Goal: Transaction & Acquisition: Purchase product/service

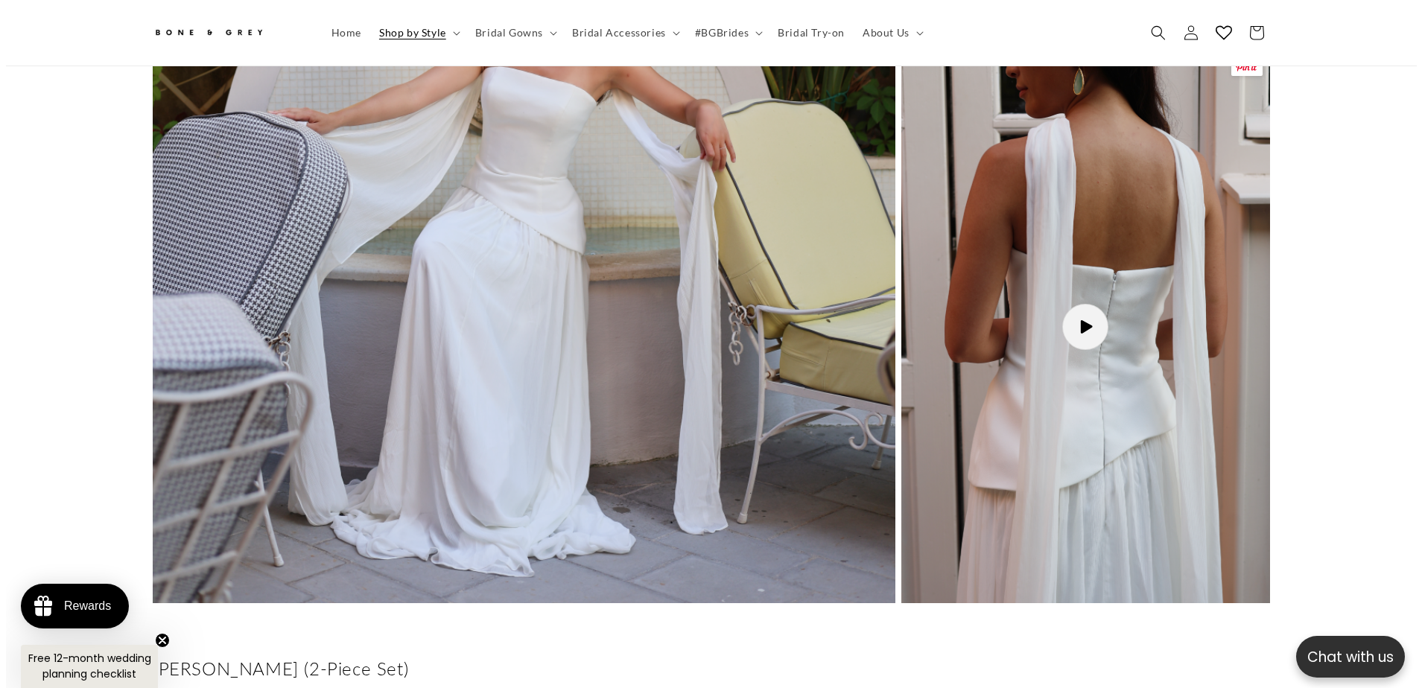
scroll to position [1407, 0]
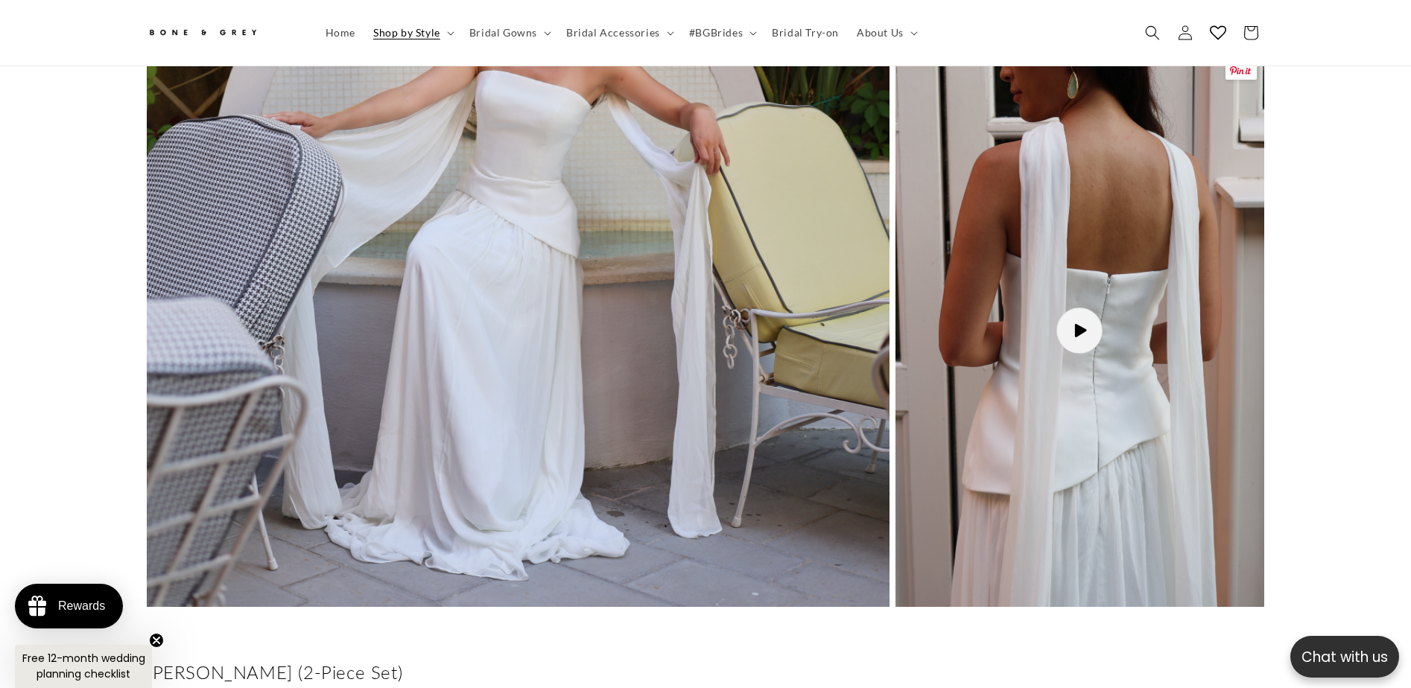
click at [1077, 317] on button "Load video: Elsa as as Song" at bounding box center [1080, 330] width 369 height 553
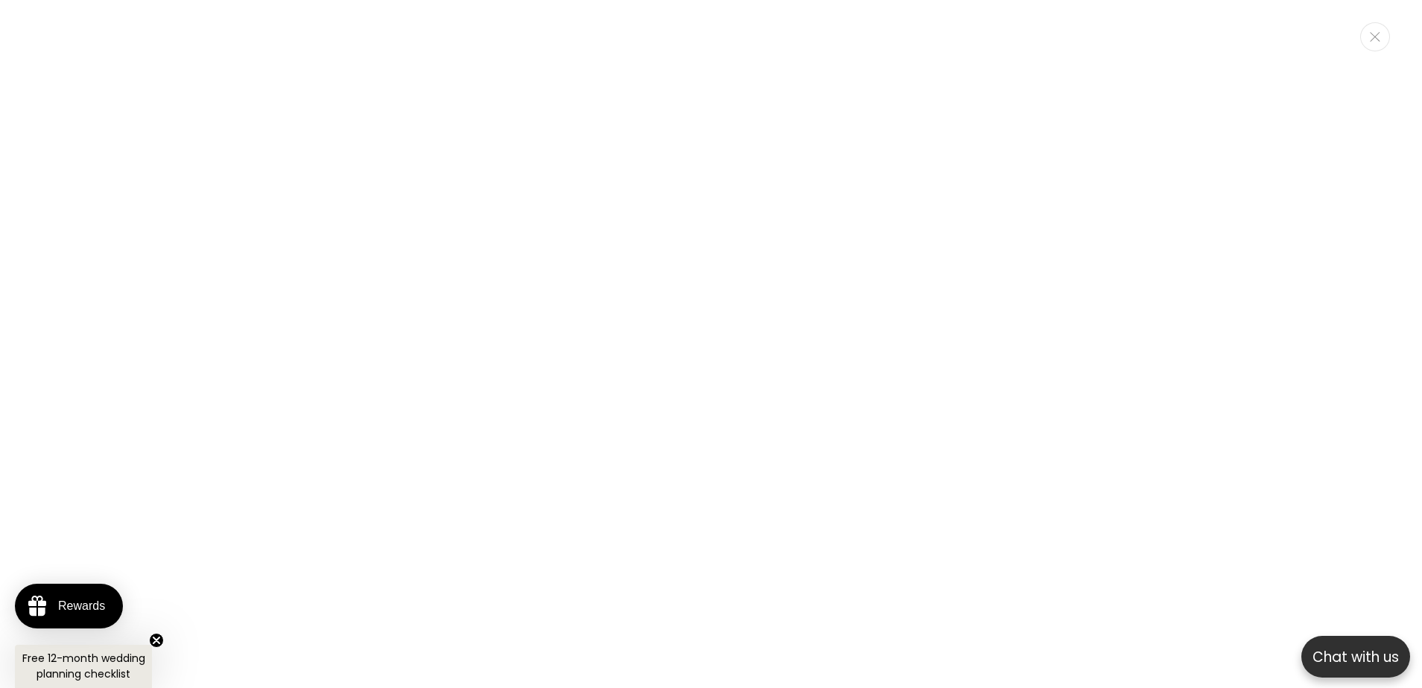
scroll to position [0, 820]
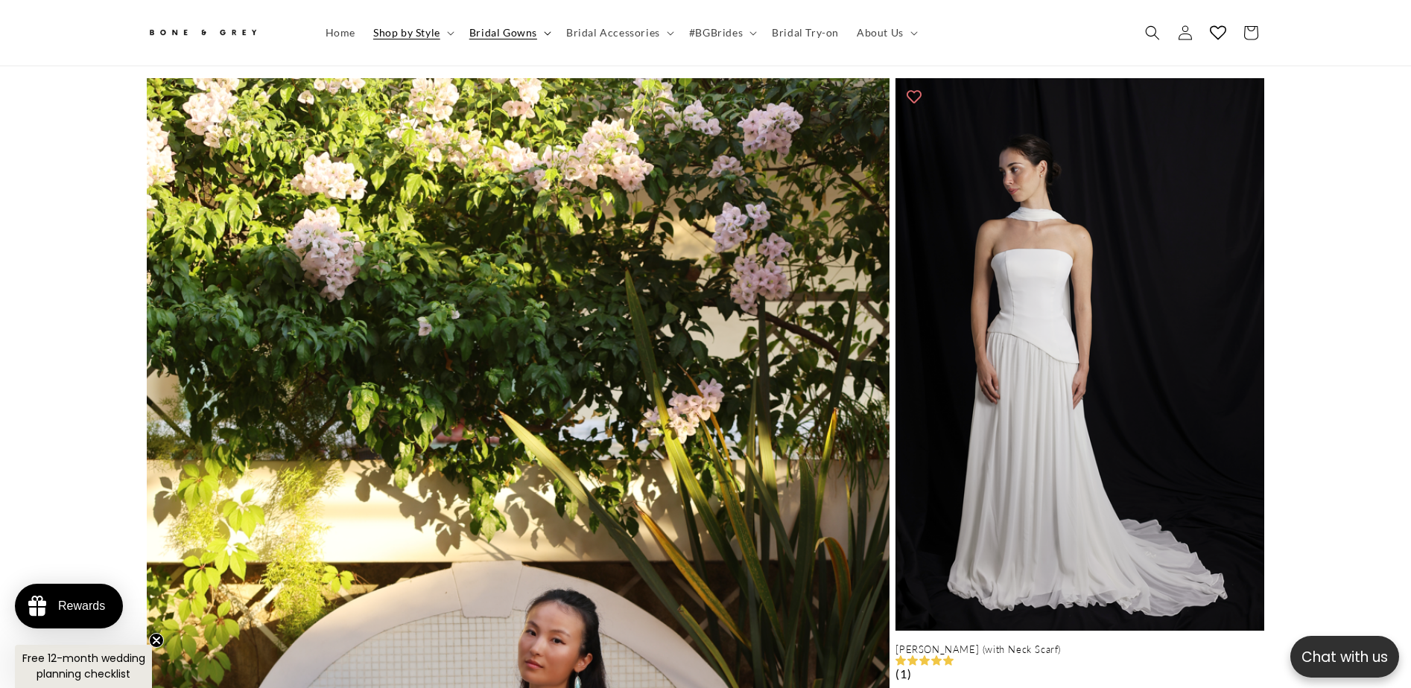
scroll to position [0, 410]
click at [504, 29] on span "Bridal Gowns" at bounding box center [503, 32] width 68 height 13
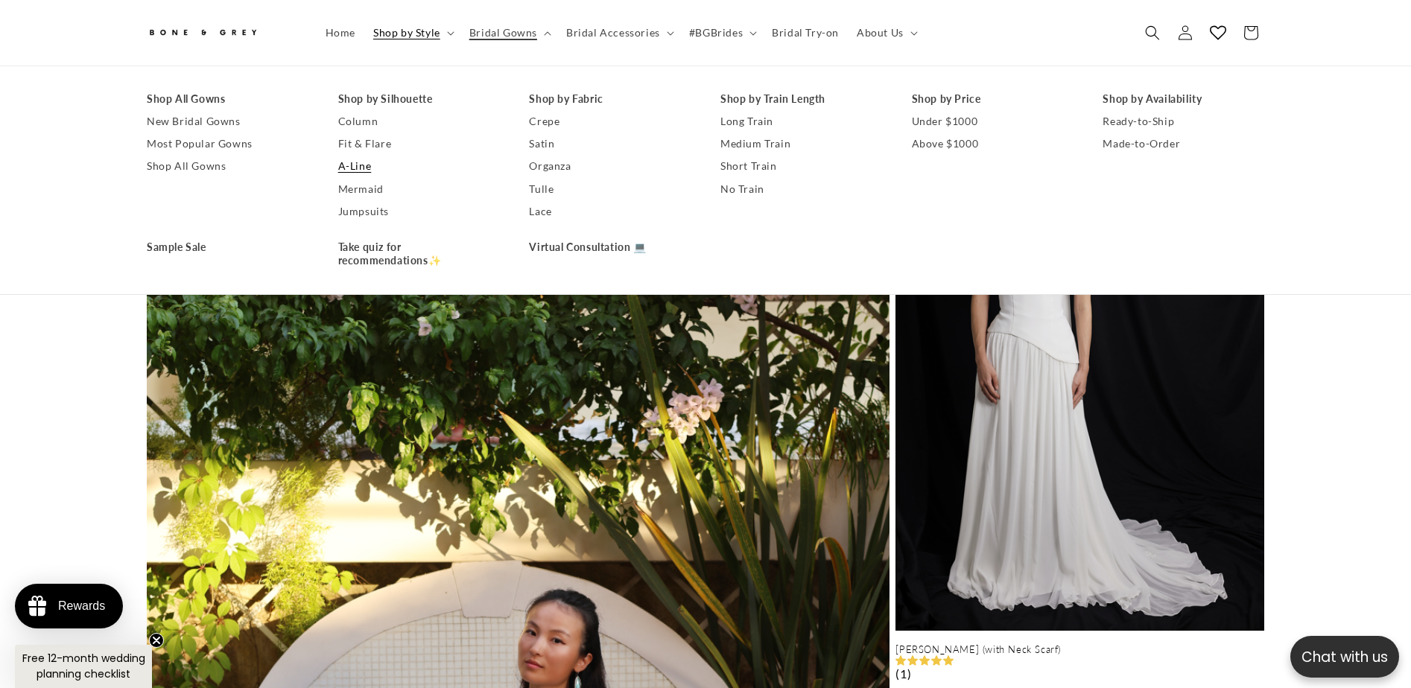
scroll to position [0, 820]
click at [857, 28] on span "About Us" at bounding box center [880, 32] width 47 height 13
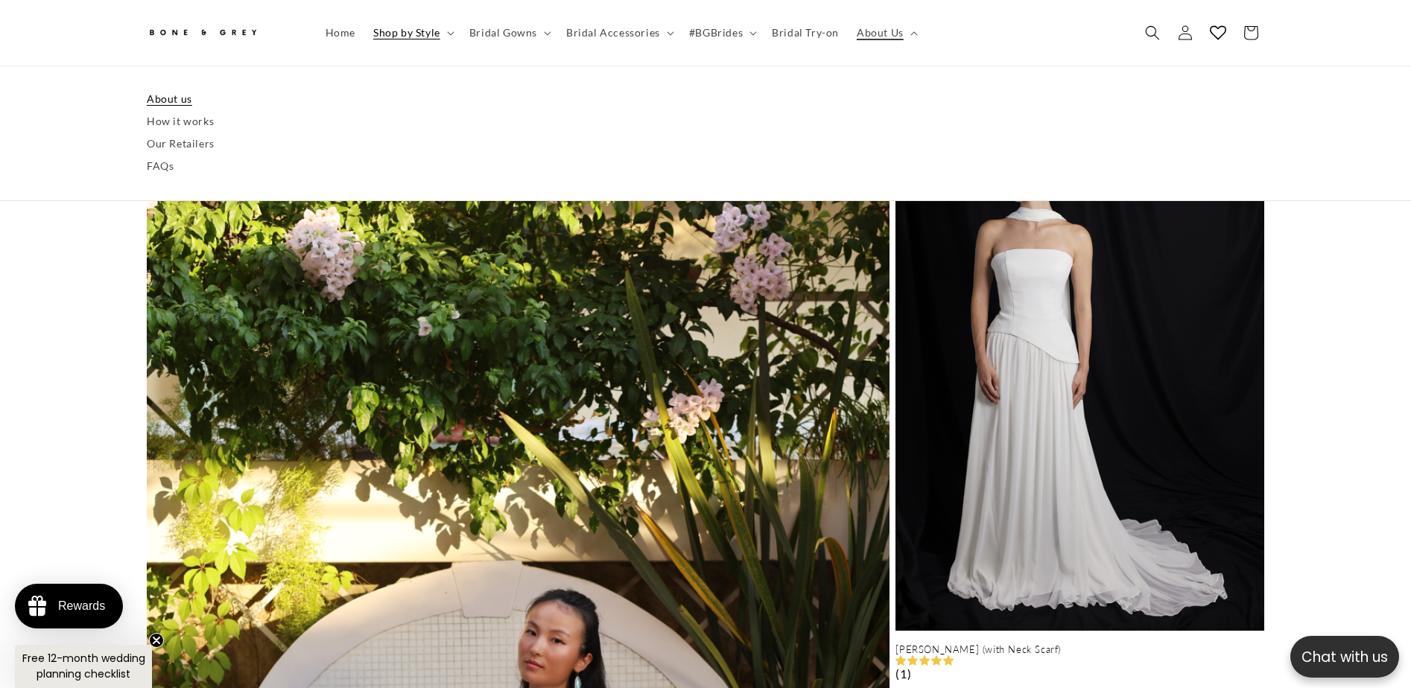
scroll to position [0, 0]
click at [186, 118] on link "How it works" at bounding box center [706, 121] width 1118 height 22
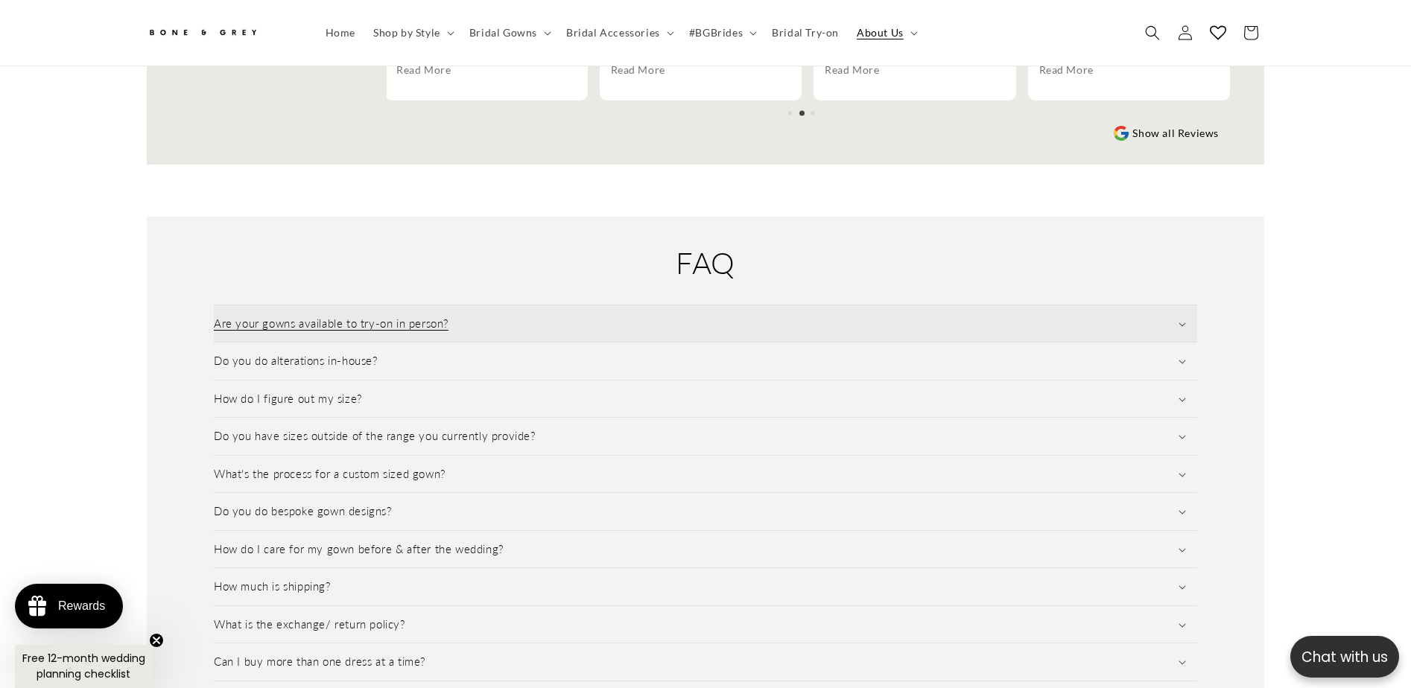
click at [1186, 307] on summary "Are your gowns available to try-on in person?" at bounding box center [705, 323] width 983 height 37
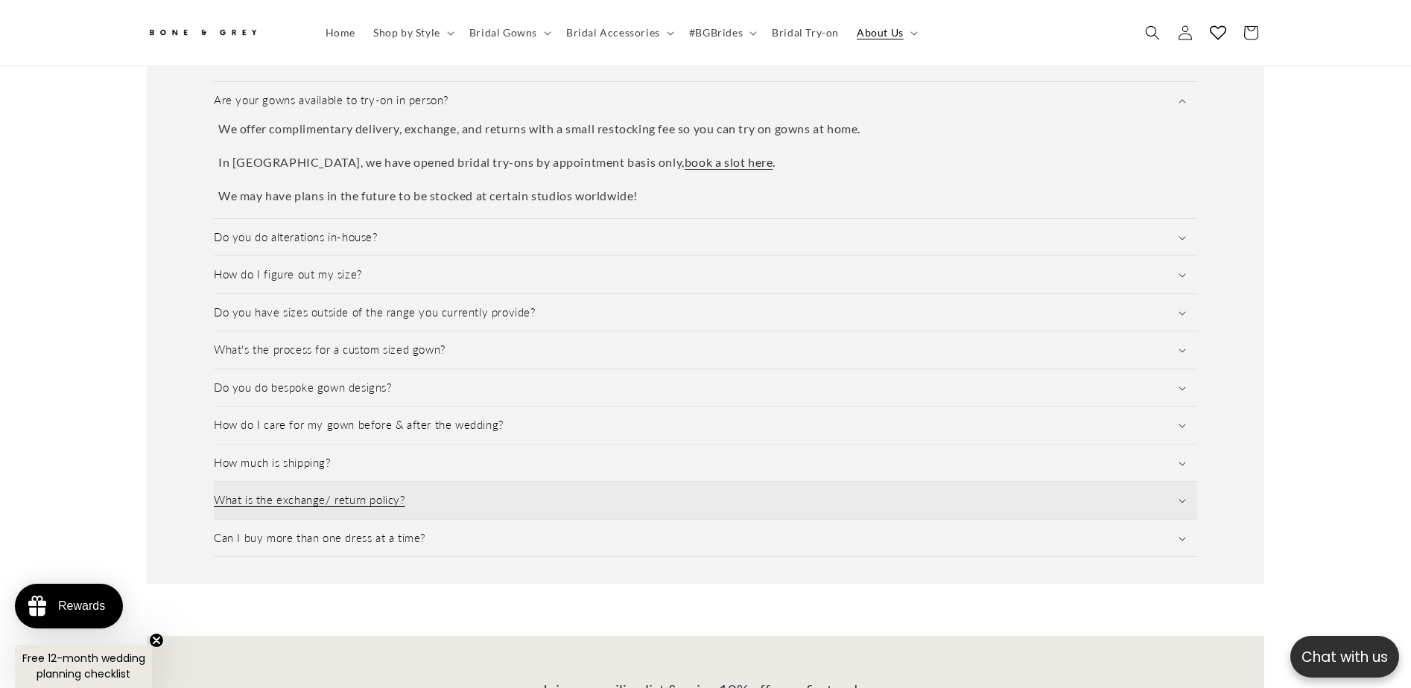
scroll to position [0, 410]
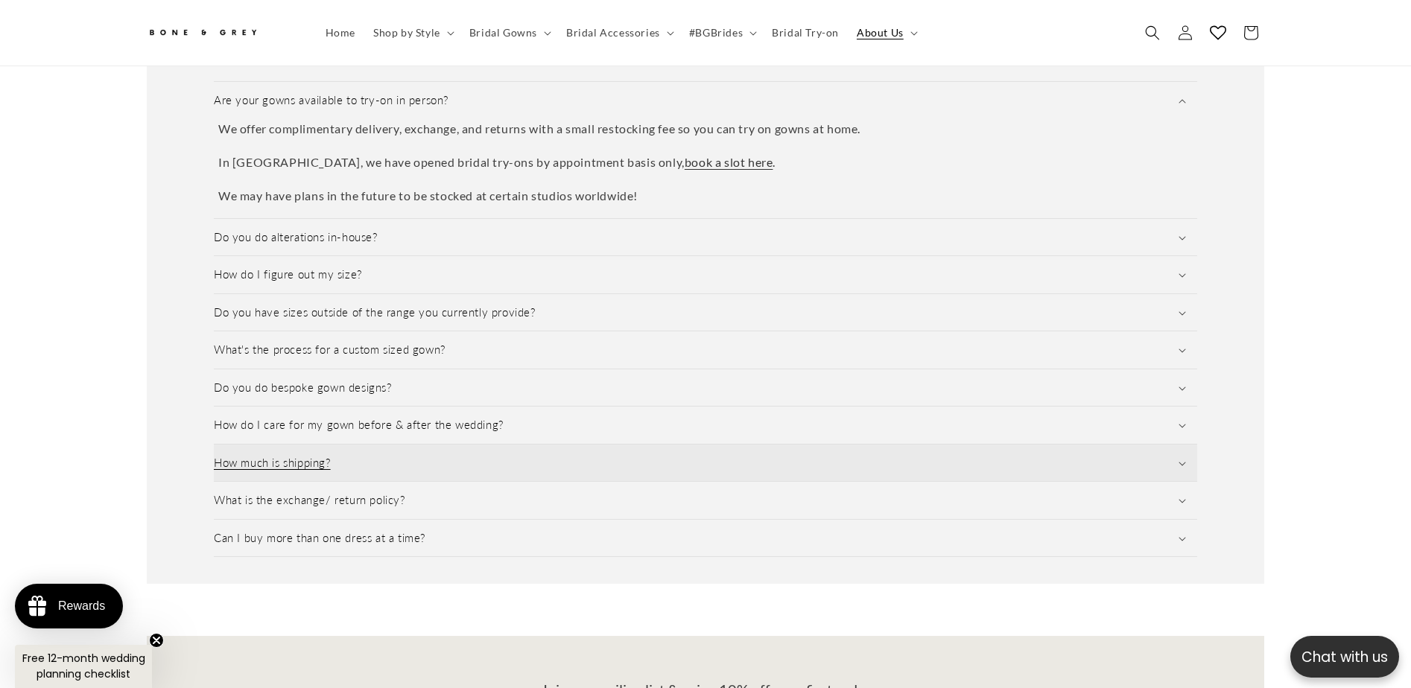
click at [1182, 462] on icon at bounding box center [1182, 464] width 7 height 4
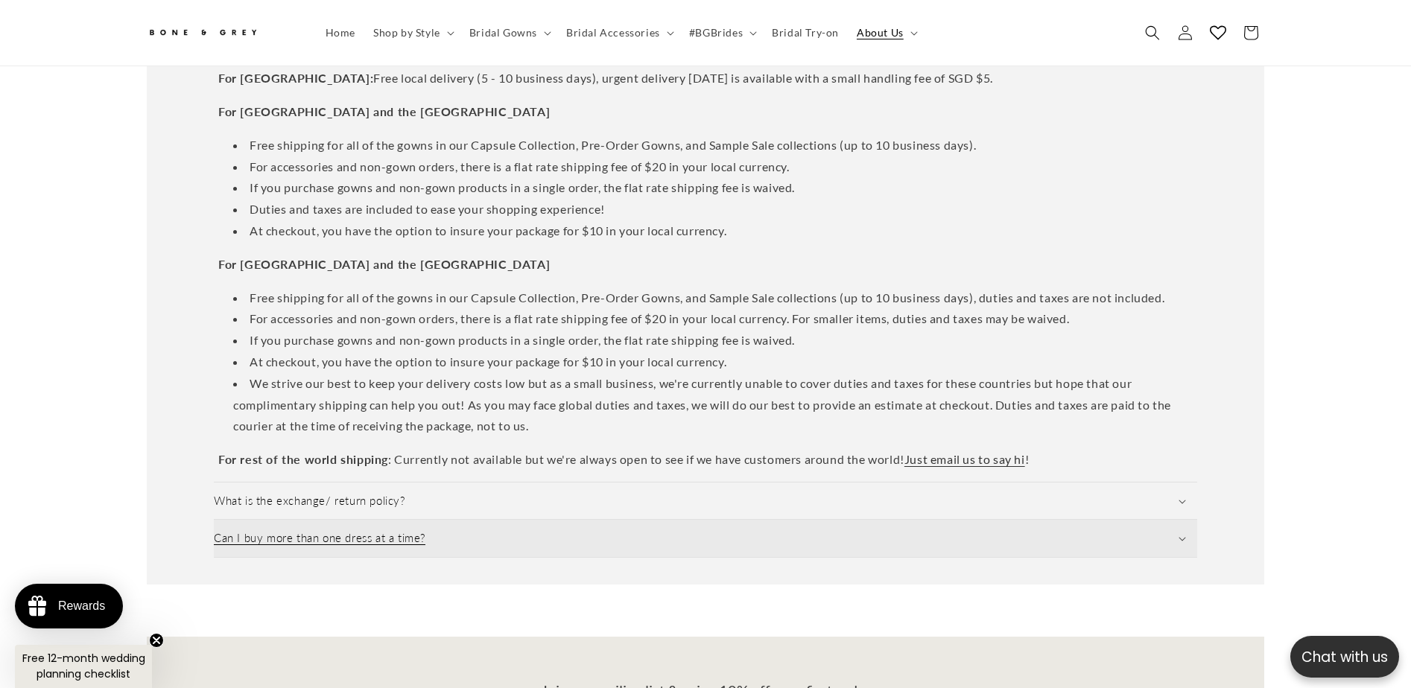
click at [1183, 522] on summary "Can I buy more than one dress at a time?" at bounding box center [705, 538] width 983 height 37
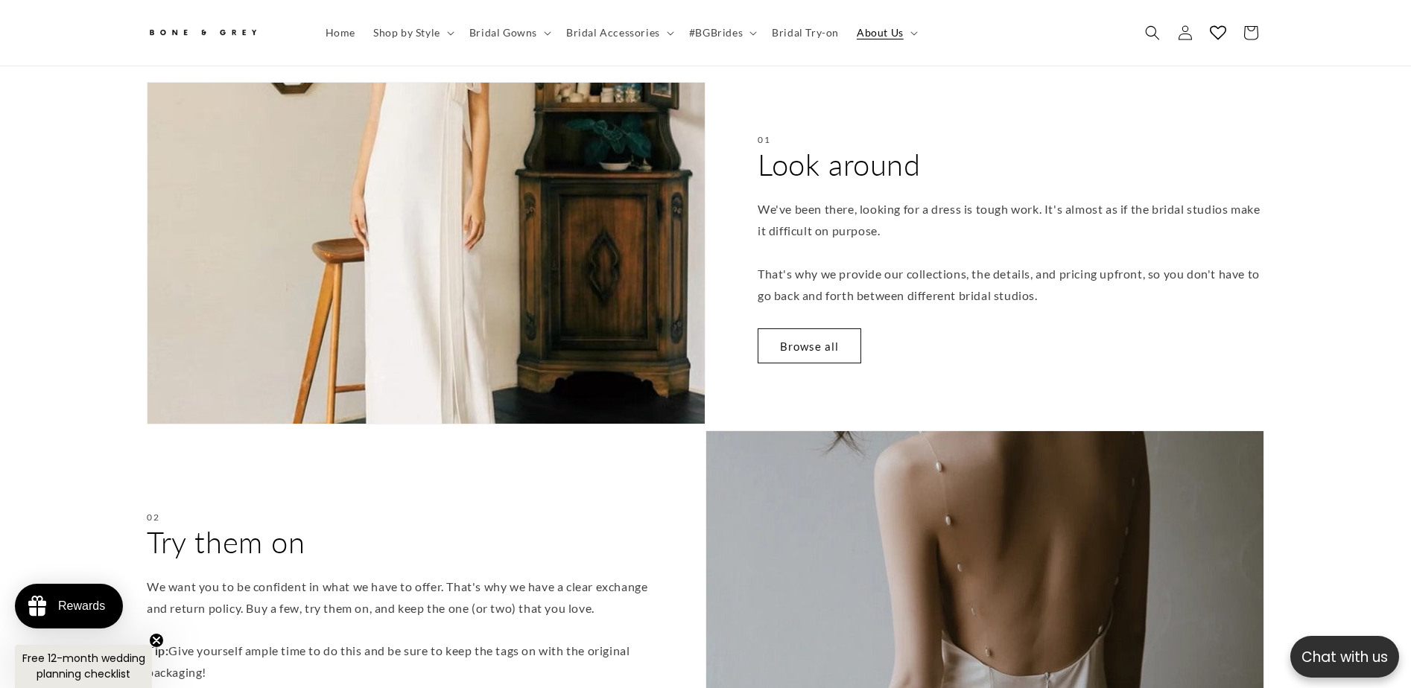
scroll to position [0, 0]
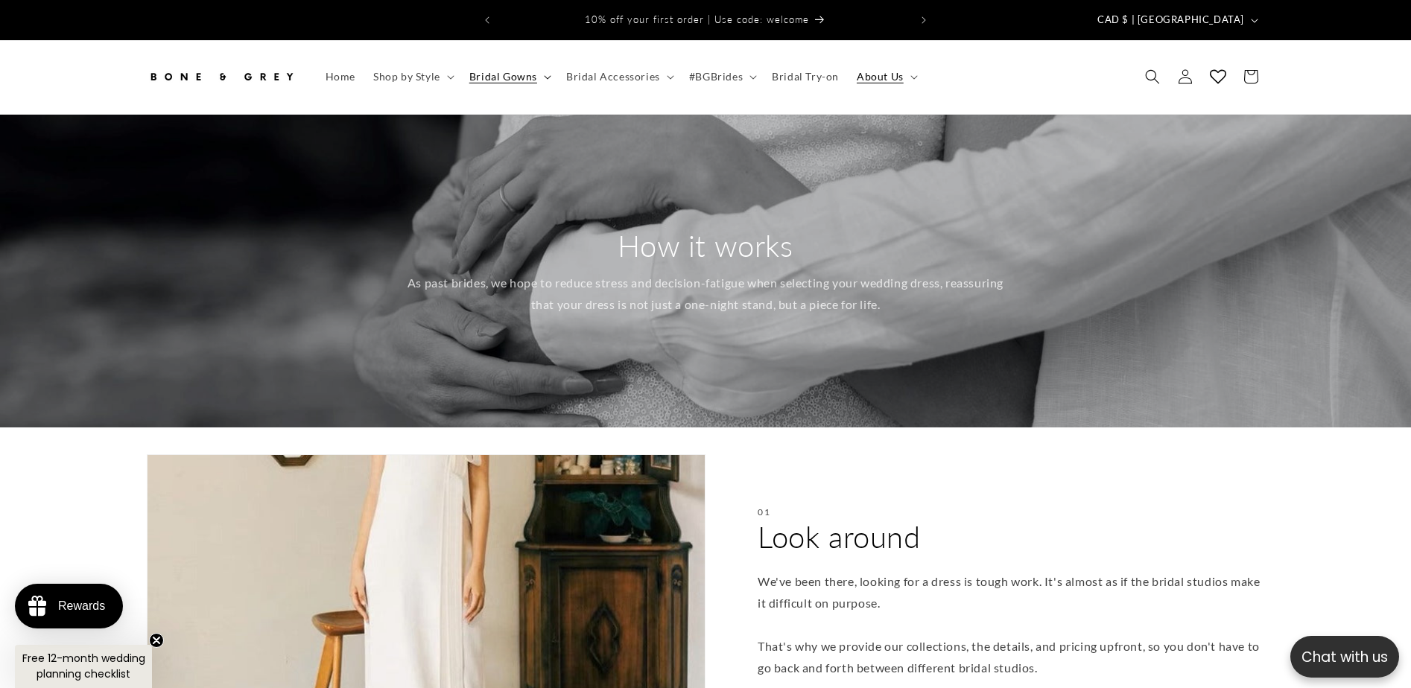
click at [545, 75] on icon at bounding box center [547, 77] width 7 height 4
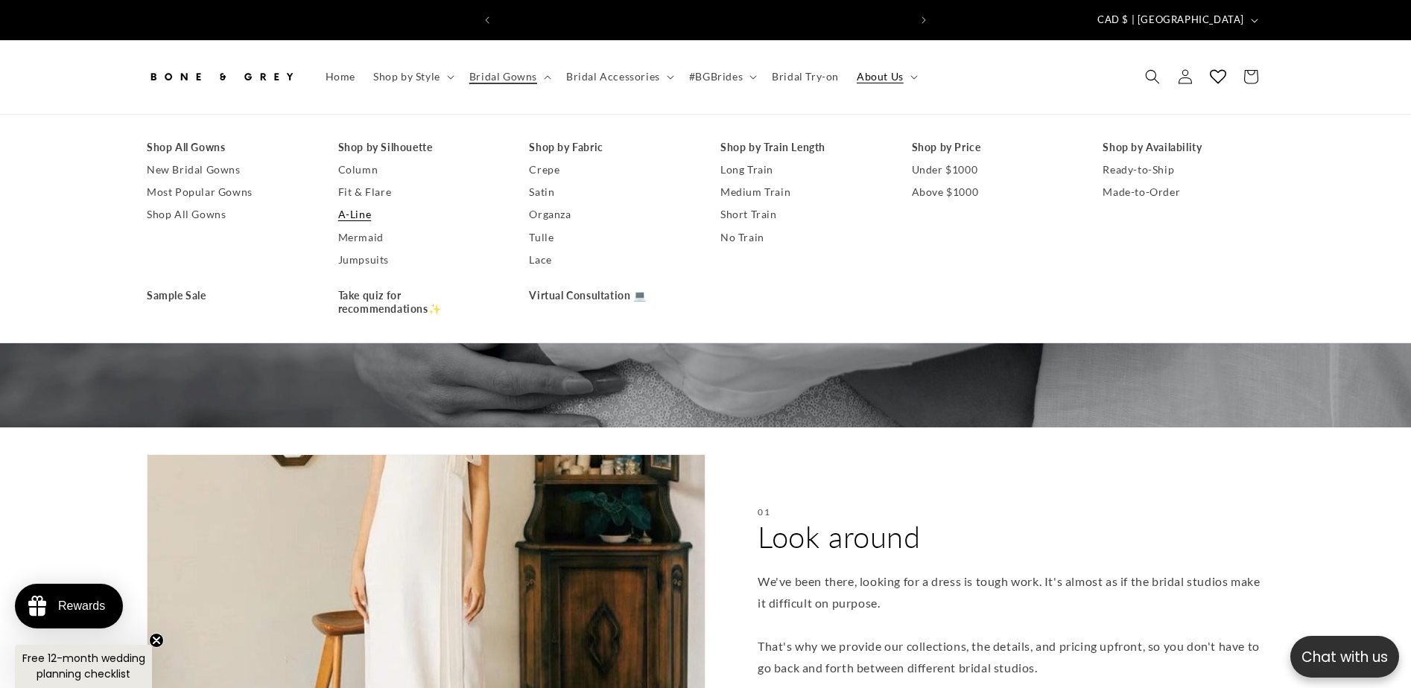
scroll to position [0, 410]
click at [361, 203] on link "A-Line" at bounding box center [419, 214] width 162 height 22
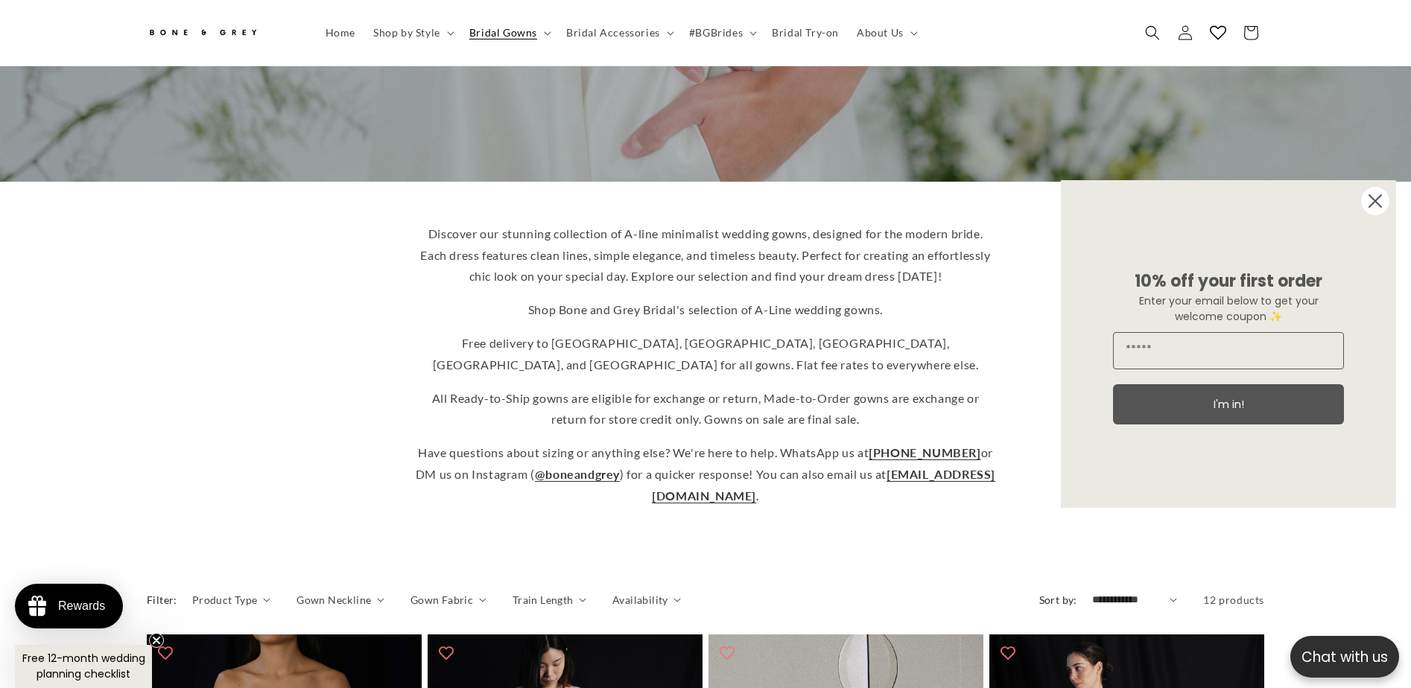
scroll to position [290, 0]
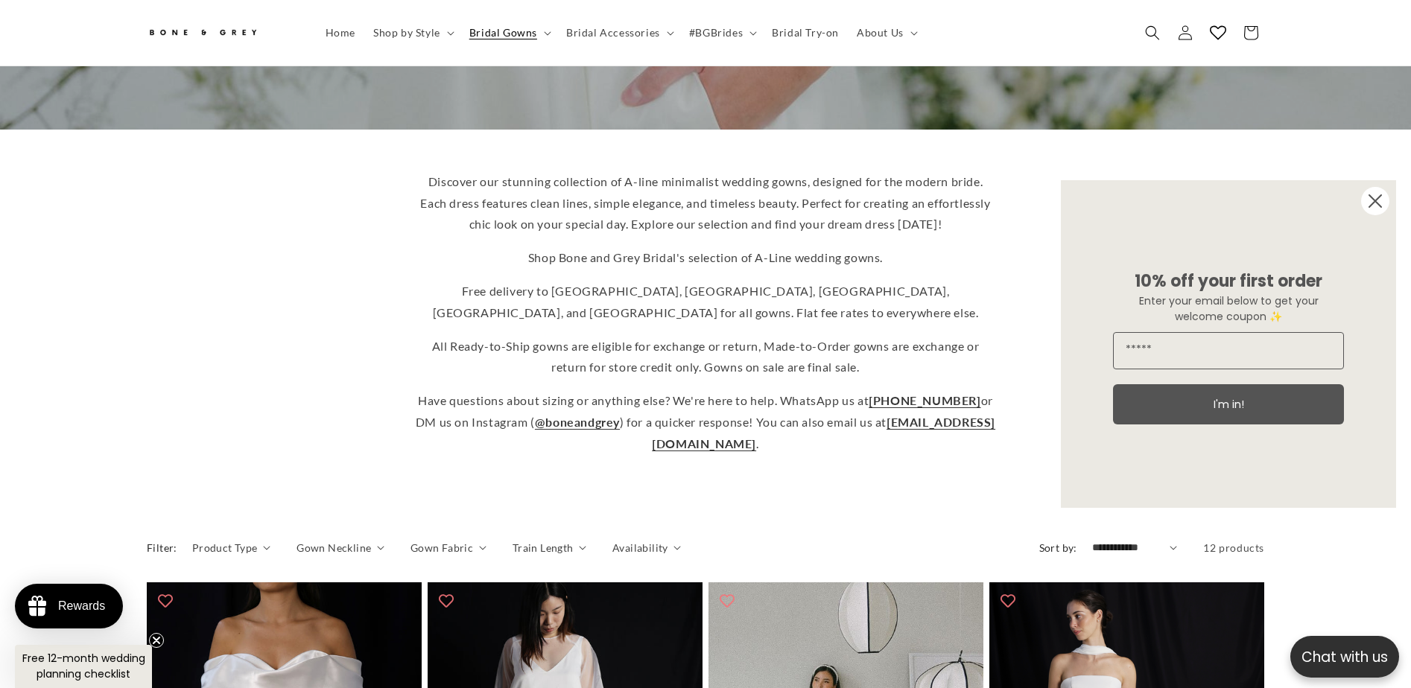
click at [1373, 197] on circle "Close dialog" at bounding box center [1375, 201] width 28 height 28
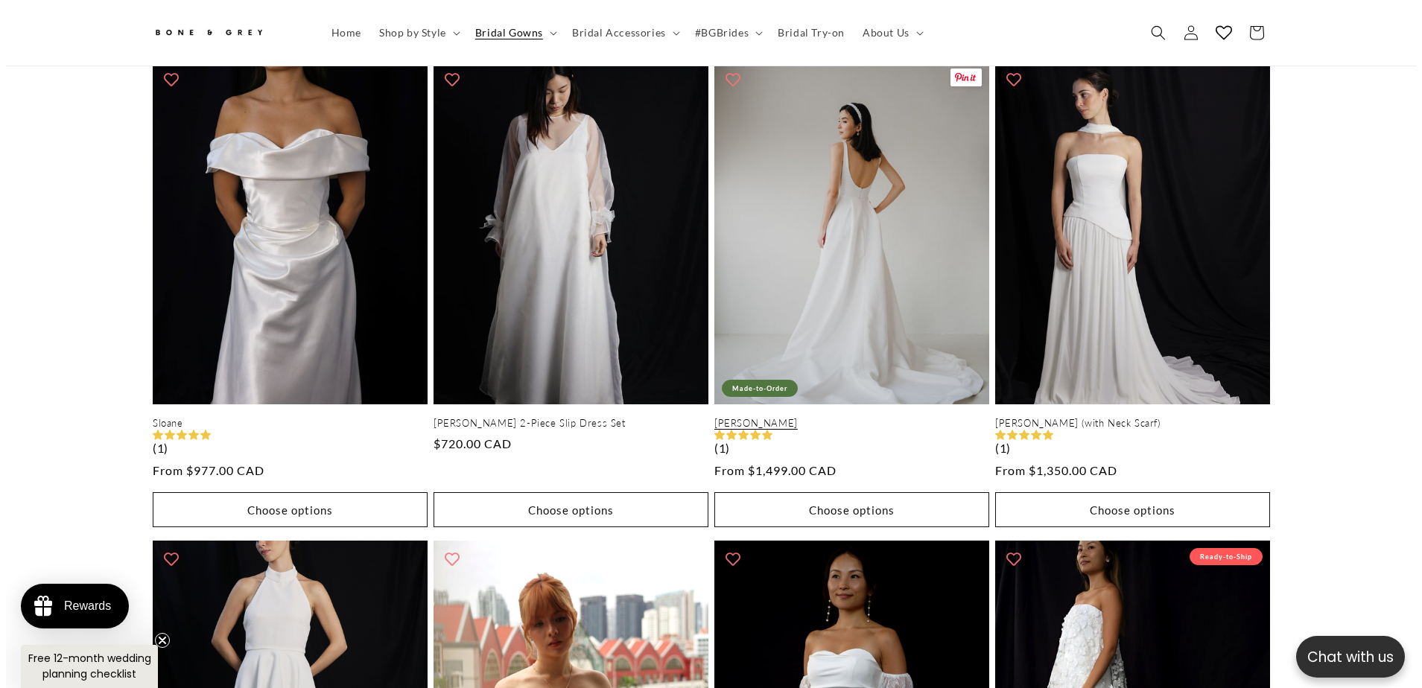
scroll to position [0, 410]
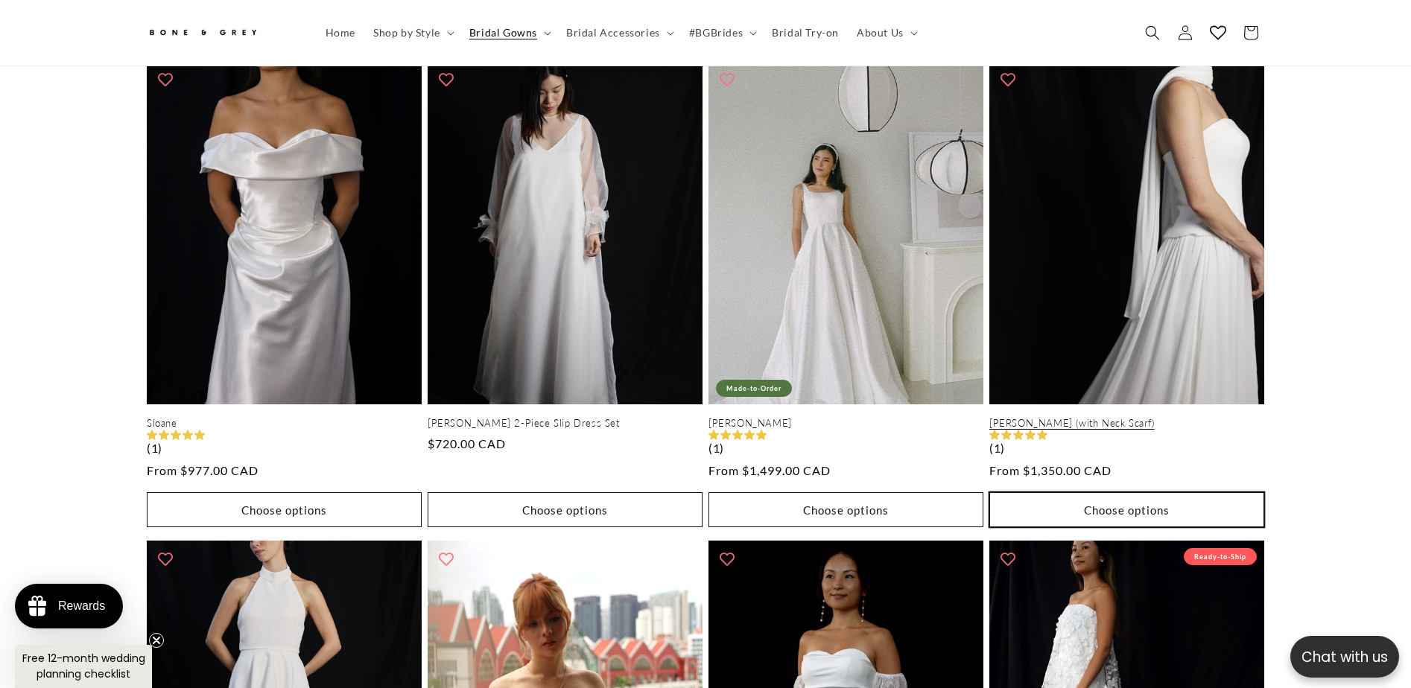
click at [1132, 495] on button "Choose options" at bounding box center [1126, 509] width 275 height 35
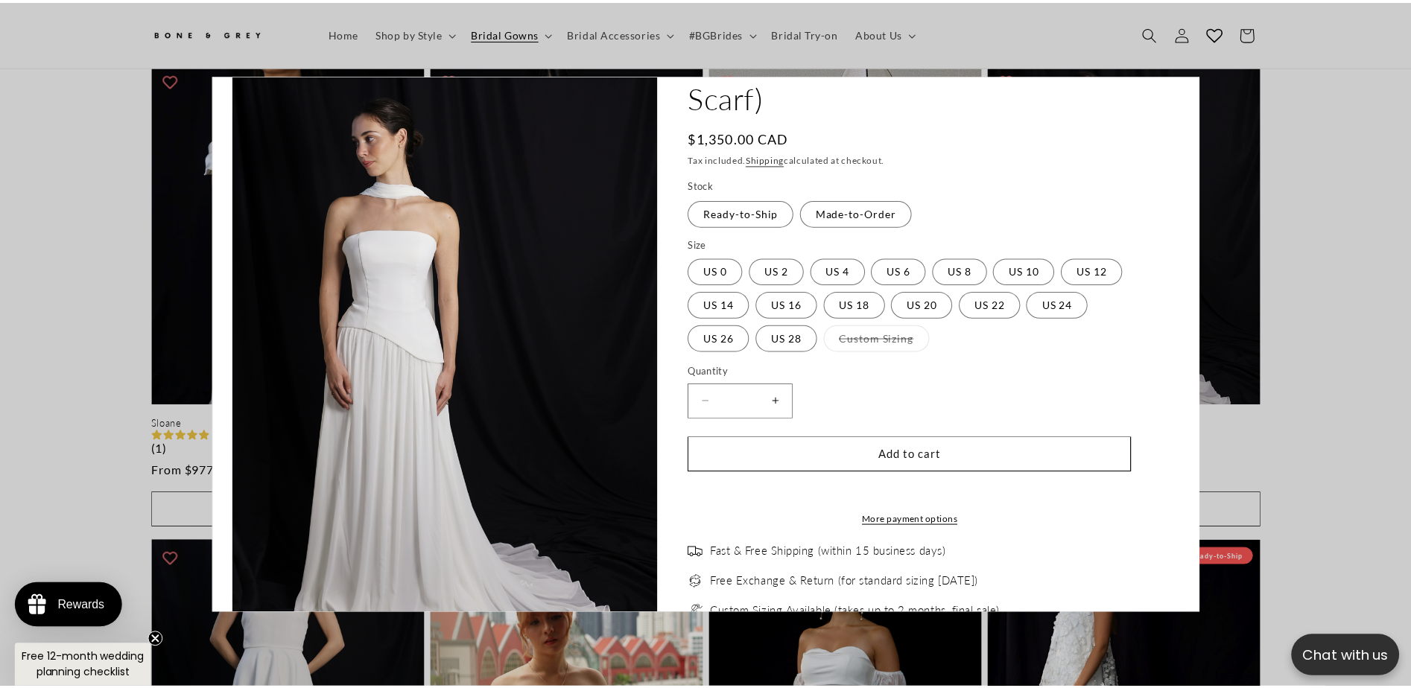
scroll to position [0, 0]
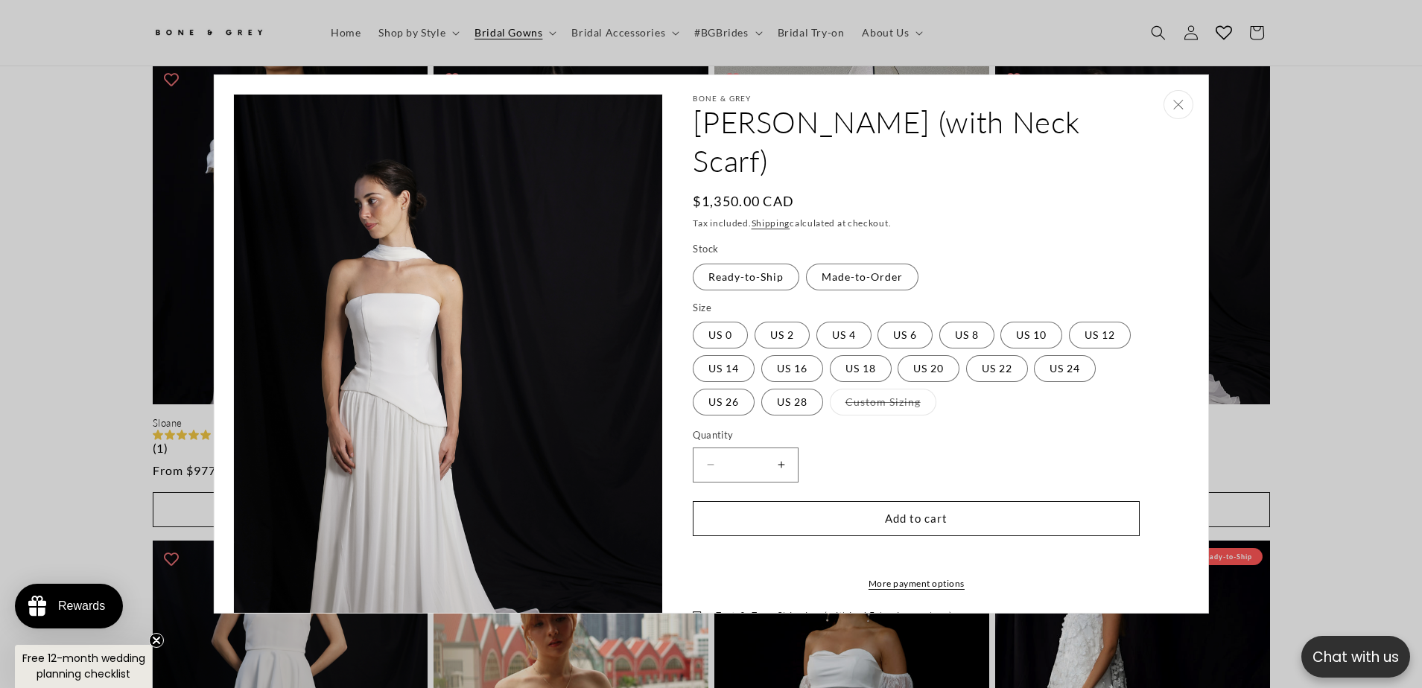
click at [1167, 98] on button "Close" at bounding box center [1179, 104] width 30 height 29
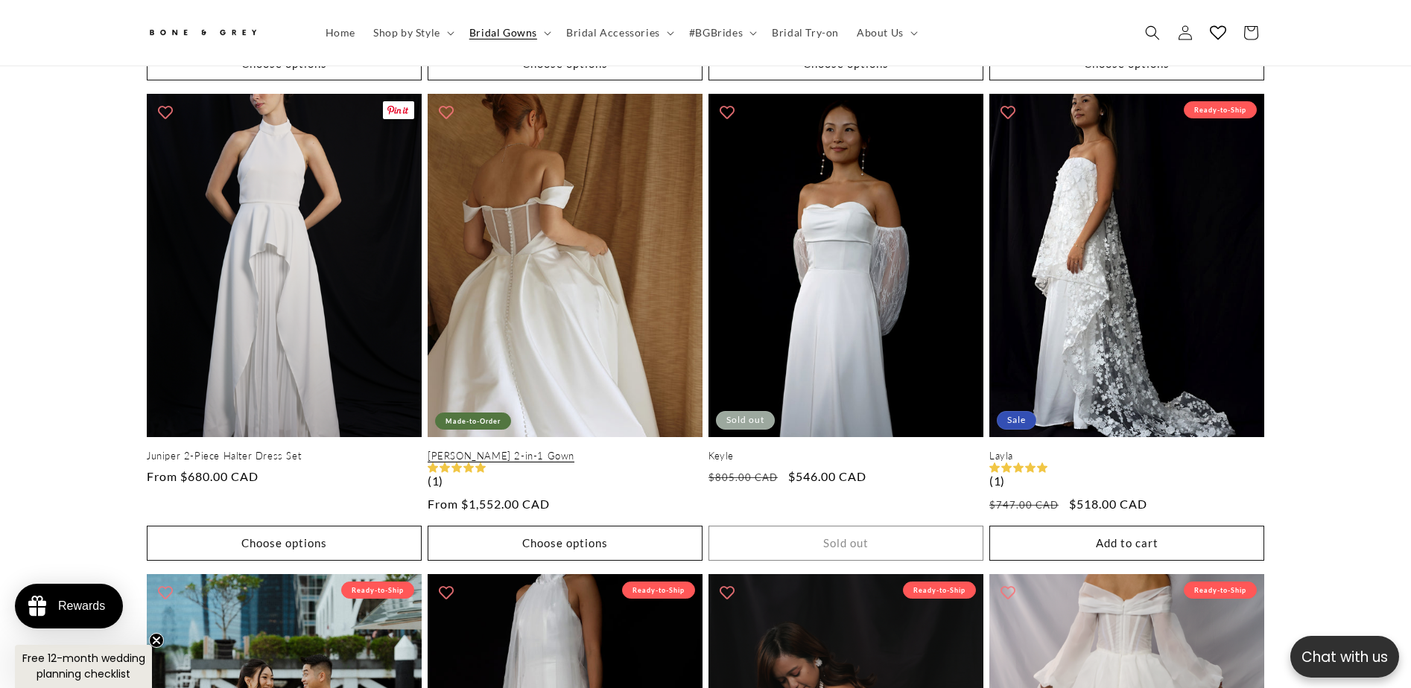
scroll to position [0, 820]
click at [516, 450] on link "Leah 2-in-1 Gown" at bounding box center [565, 456] width 275 height 13
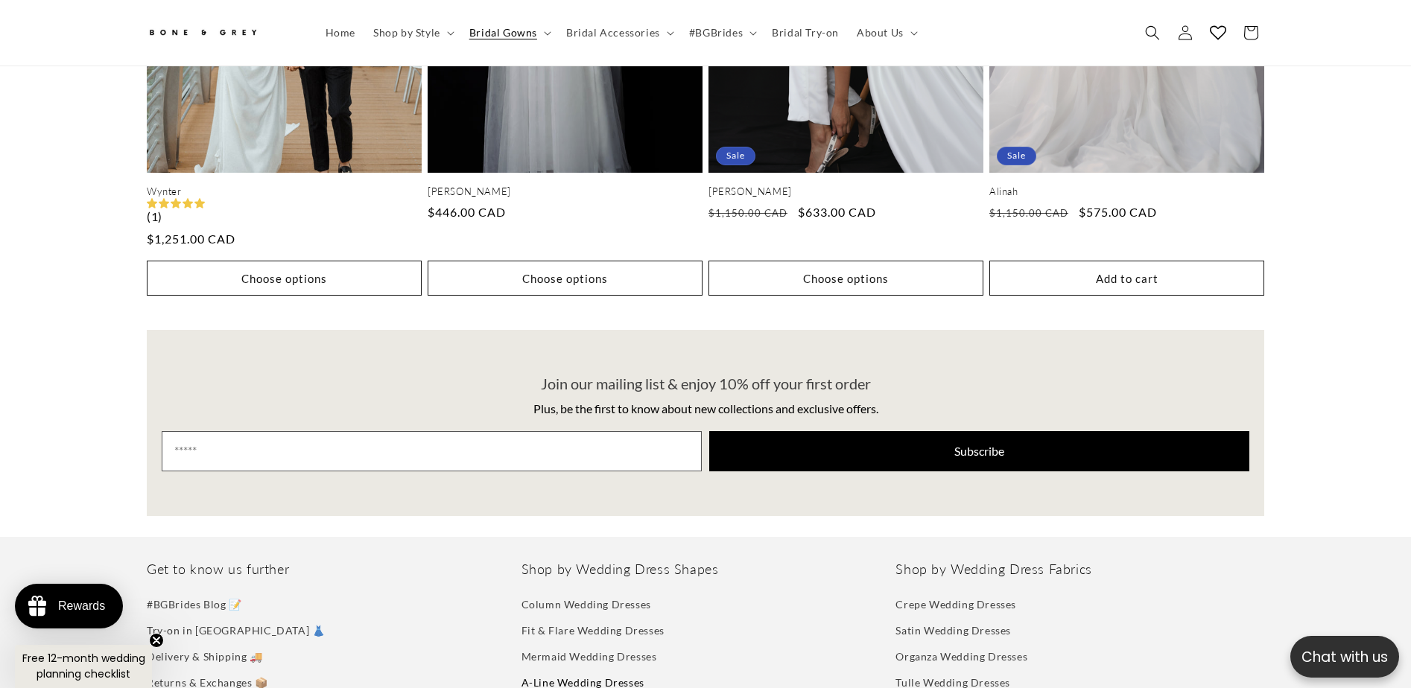
scroll to position [0, 410]
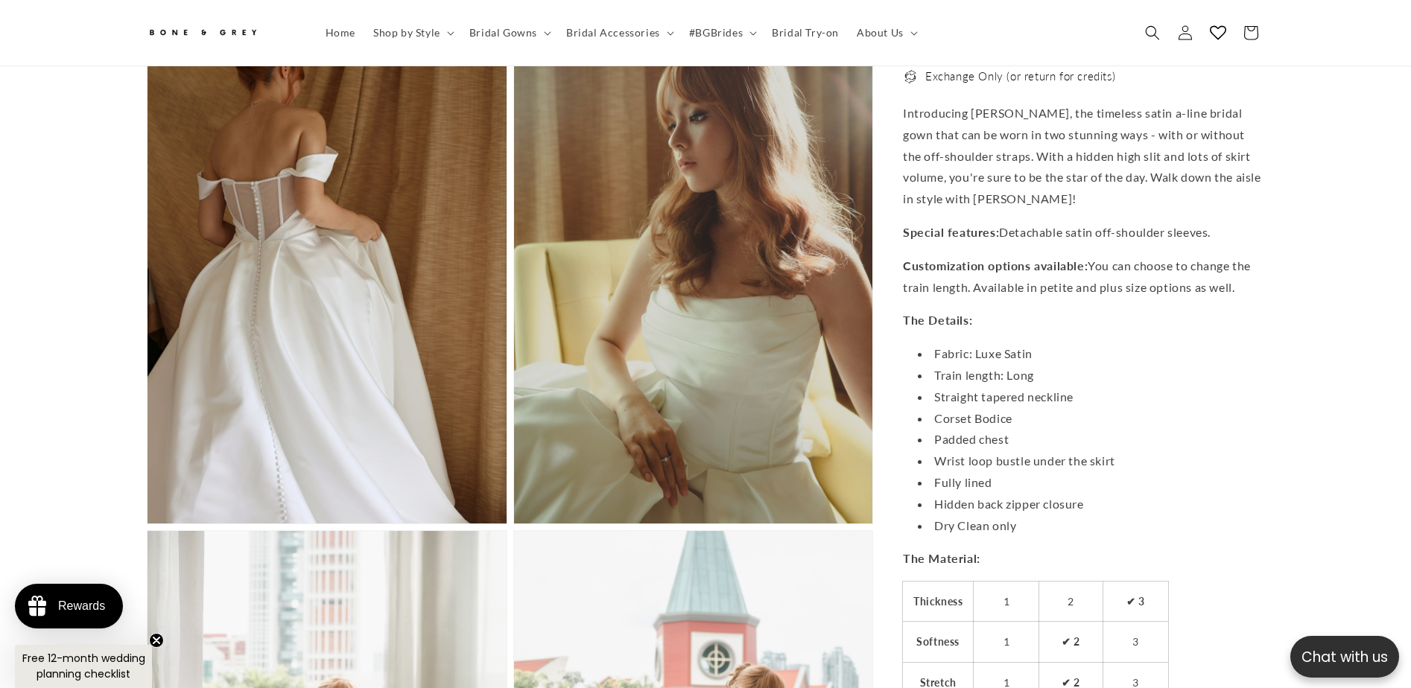
scroll to position [0, 410]
